Goal: Navigation & Orientation: Understand site structure

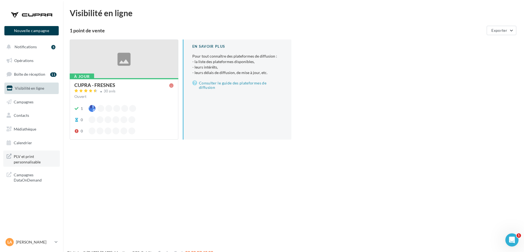
click at [25, 157] on span "PLV et print personnalisable" at bounding box center [35, 159] width 43 height 12
click at [21, 157] on span "PLV et print personnalisable" at bounding box center [35, 159] width 43 height 12
click at [22, 59] on span "Opérations" at bounding box center [23, 60] width 19 height 5
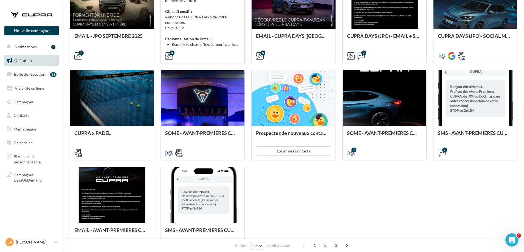
scroll to position [255, 0]
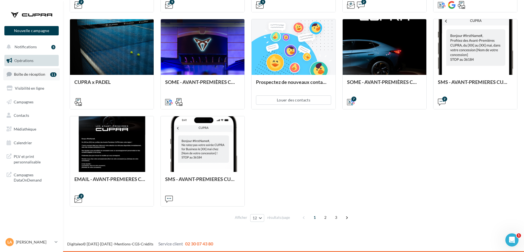
click at [20, 76] on span "Boîte de réception" at bounding box center [29, 74] width 31 height 5
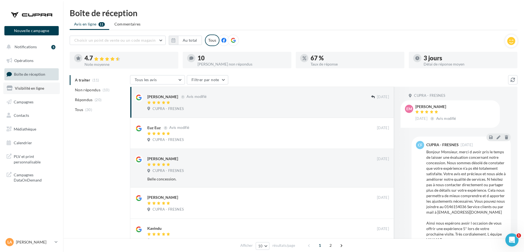
click at [19, 89] on span "Visibilité en ligne" at bounding box center [29, 88] width 29 height 5
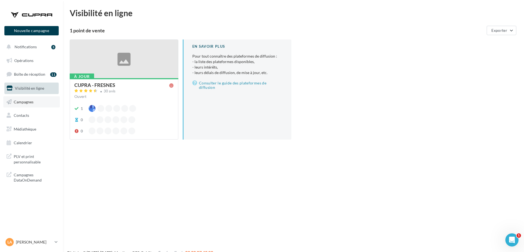
click at [20, 103] on span "Campagnes" at bounding box center [24, 101] width 20 height 5
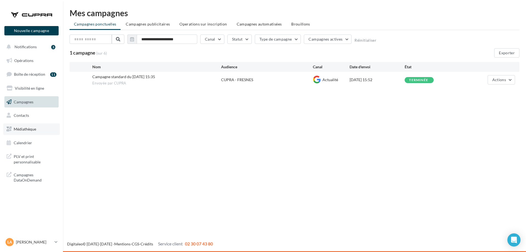
click at [21, 129] on span "Médiathèque" at bounding box center [25, 129] width 22 height 5
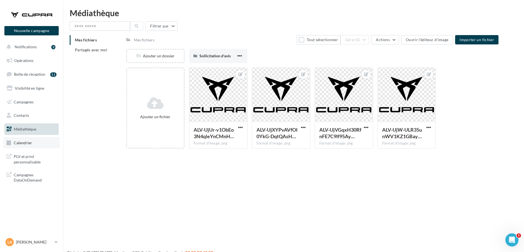
click at [25, 138] on link "Calendrier" at bounding box center [31, 143] width 56 height 12
